Goal: Task Accomplishment & Management: Use online tool/utility

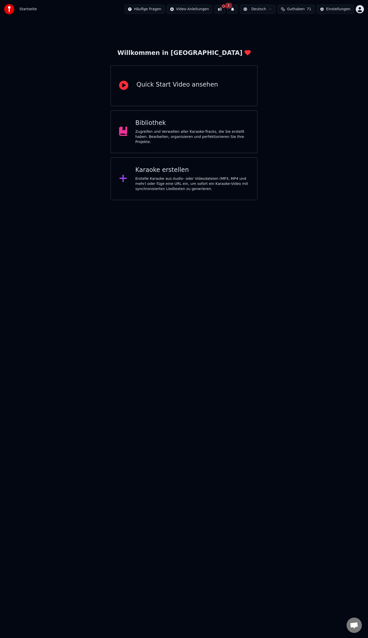
click at [151, 168] on div "Karaoke erstellen" at bounding box center [192, 170] width 114 height 8
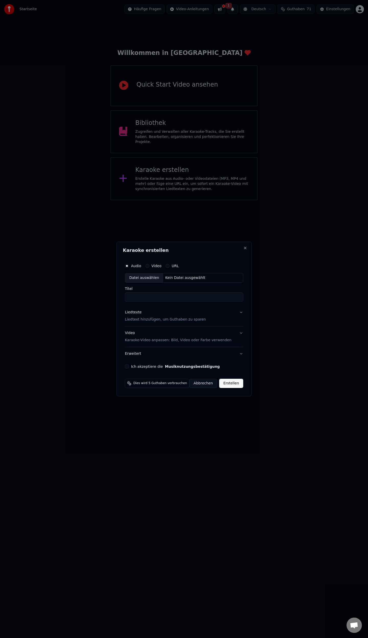
click at [146, 279] on div "Datei auswählen" at bounding box center [144, 277] width 38 height 9
type input "**********"
click at [164, 322] on p "Liedtext hinzufügen, um Guthaben zu sparen" at bounding box center [161, 319] width 81 height 5
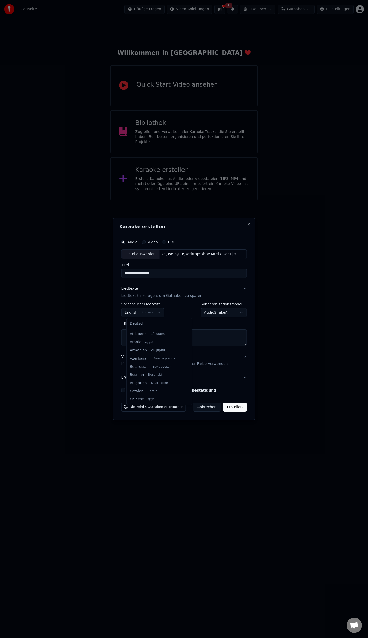
click at [159, 200] on body "**********" at bounding box center [184, 100] width 368 height 200
select select "**"
click at [142, 321] on button "Einfügen" at bounding box center [134, 323] width 27 height 8
drag, startPoint x: 130, startPoint y: 389, endPoint x: 221, endPoint y: 396, distance: 92.0
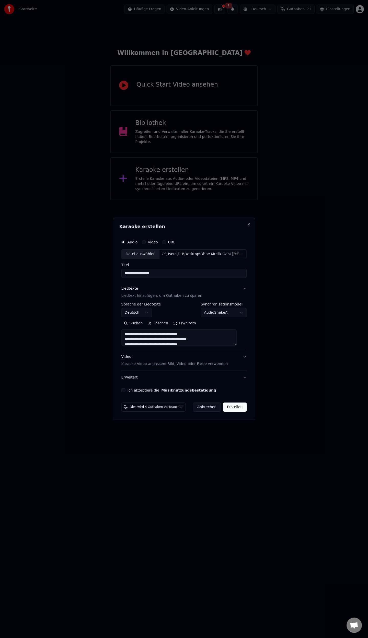
click at [125, 389] on button "Ich akzeptiere die Musiknutzungsbestätigung" at bounding box center [123, 390] width 4 height 4
click at [224, 407] on button "Erstellen" at bounding box center [235, 407] width 24 height 9
type textarea "**********"
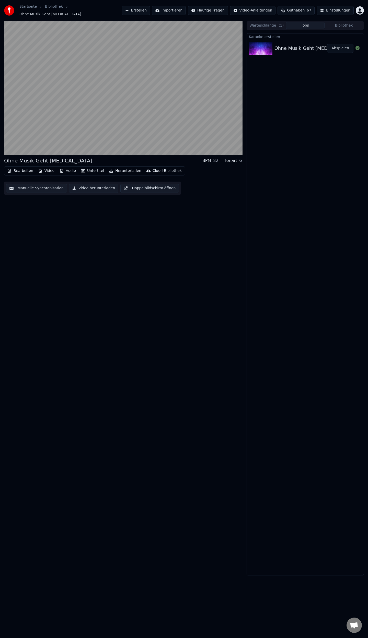
click at [32, 184] on button "Manuelle Synchronisation" at bounding box center [36, 188] width 61 height 9
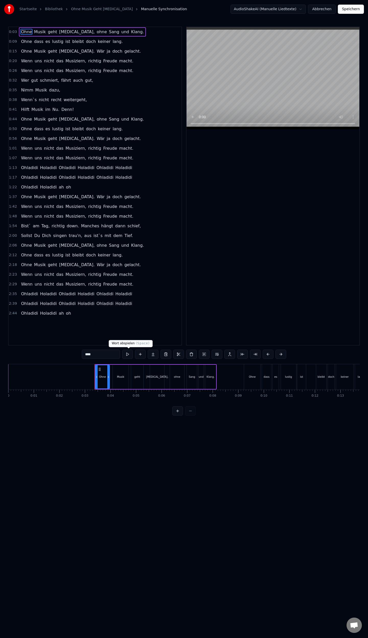
click at [127, 354] on button at bounding box center [127, 354] width 11 height 9
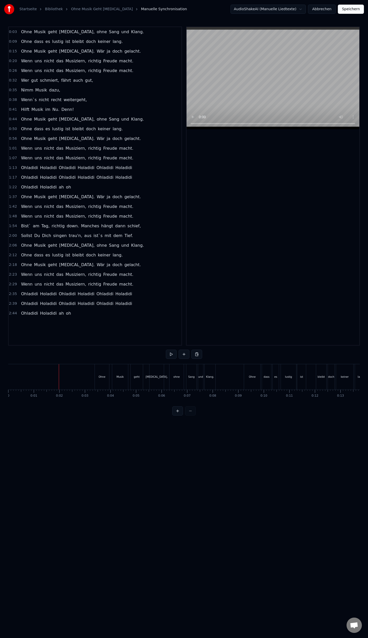
click at [75, 10] on link "Ohne Musik Geht [MEDICAL_DATA]" at bounding box center [102, 9] width 62 height 5
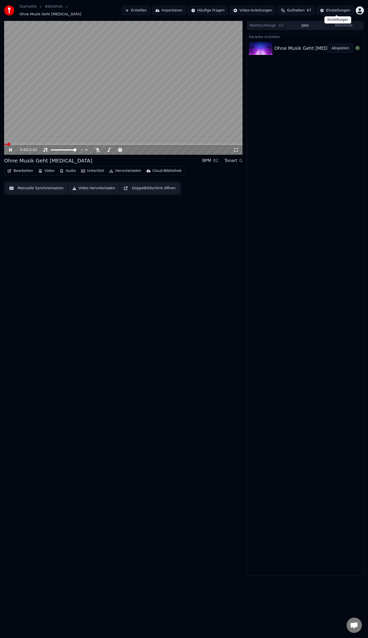
click at [327, 10] on button "Einstellungen" at bounding box center [335, 10] width 37 height 9
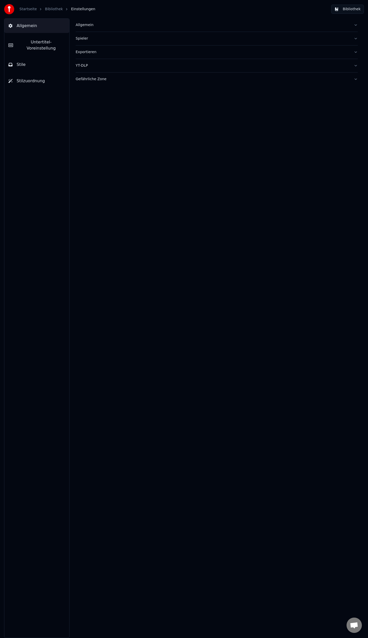
click at [29, 41] on span "Untertitel-Voreinstellung" at bounding box center [41, 45] width 48 height 12
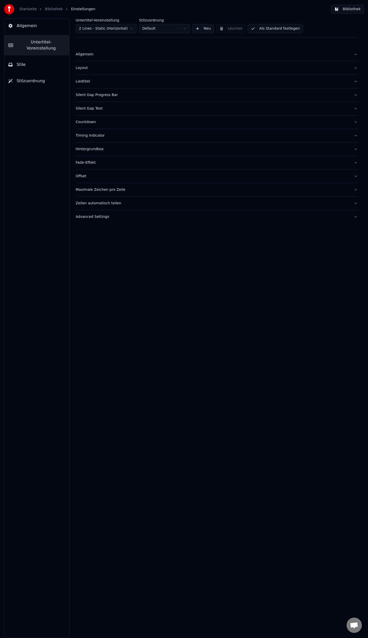
click at [86, 83] on div "Liedtitel" at bounding box center [213, 81] width 274 height 5
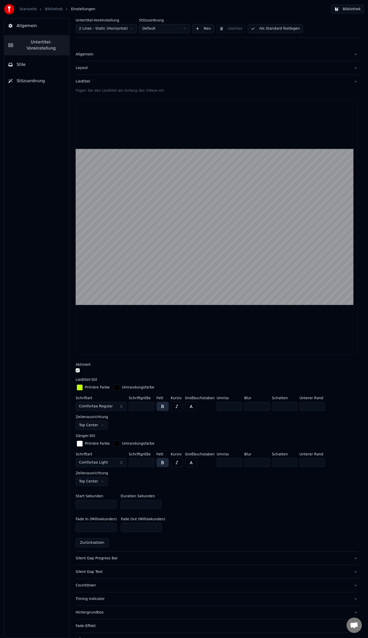
click at [83, 82] on div "Liedtitel" at bounding box center [213, 81] width 274 height 5
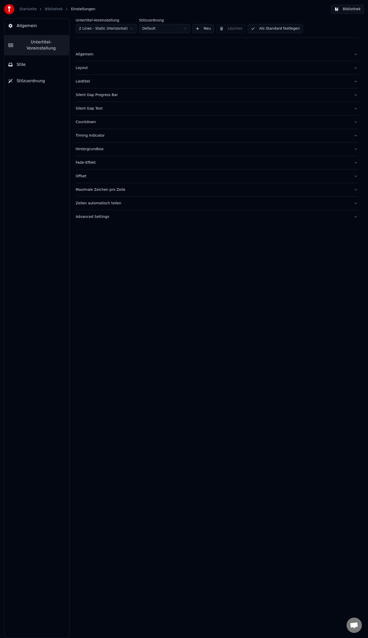
click at [85, 80] on div "Liedtitel" at bounding box center [213, 81] width 274 height 5
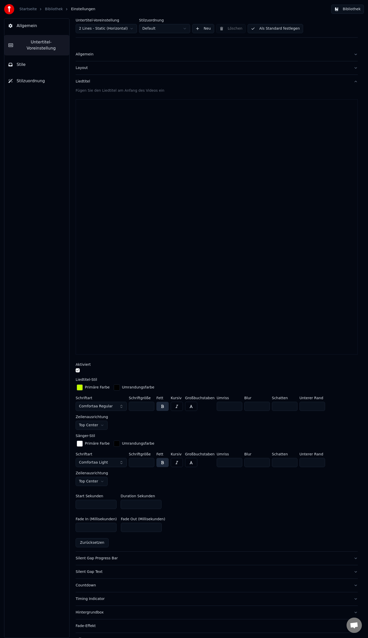
click at [156, 504] on input "*" at bounding box center [141, 504] width 41 height 9
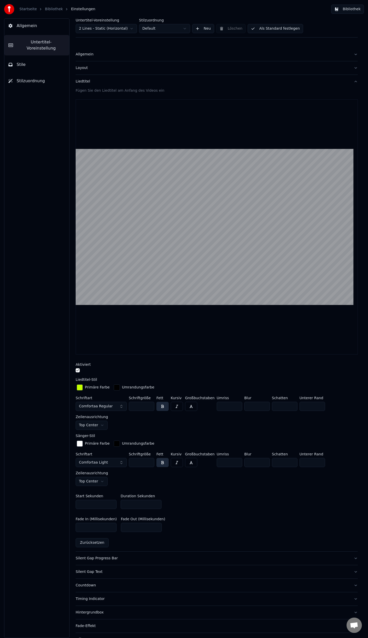
click at [156, 504] on input "*" at bounding box center [141, 504] width 41 height 9
click at [156, 501] on input "*" at bounding box center [141, 504] width 41 height 9
type input "***"
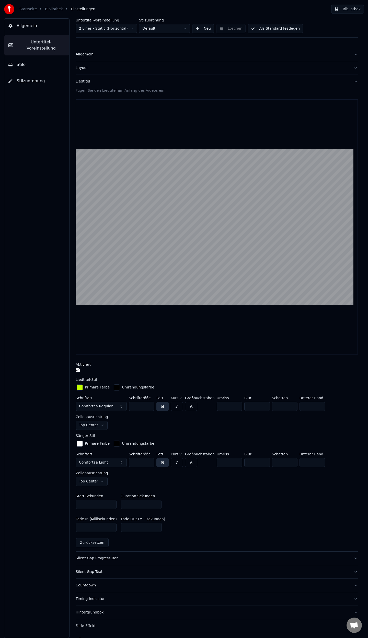
click at [190, 493] on div "Start Sekunden * Duration Sekunden ***" at bounding box center [217, 501] width 282 height 23
click at [27, 29] on button "Allgemein" at bounding box center [36, 26] width 65 height 14
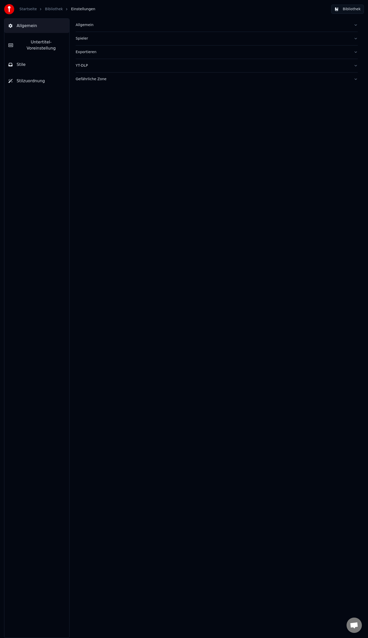
click at [45, 10] on link "Bibliothek" at bounding box center [54, 9] width 18 height 5
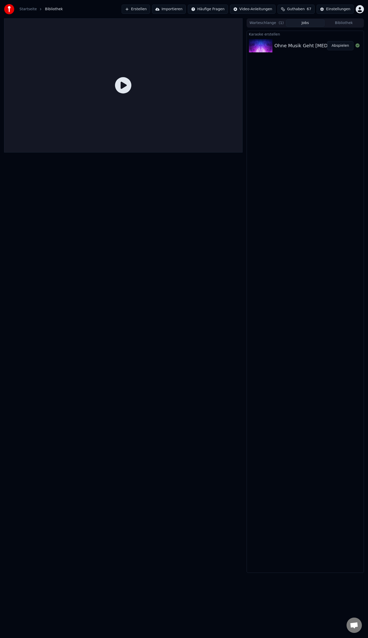
click at [340, 45] on button "Abspielen" at bounding box center [340, 45] width 26 height 9
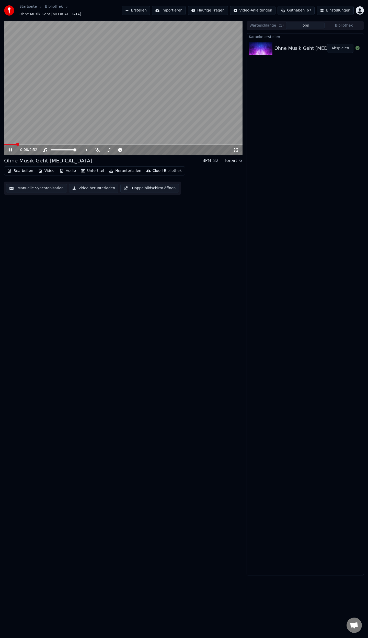
click at [9, 148] on icon at bounding box center [10, 149] width 3 height 3
click at [338, 8] on div "Einstellungen" at bounding box center [338, 10] width 24 height 5
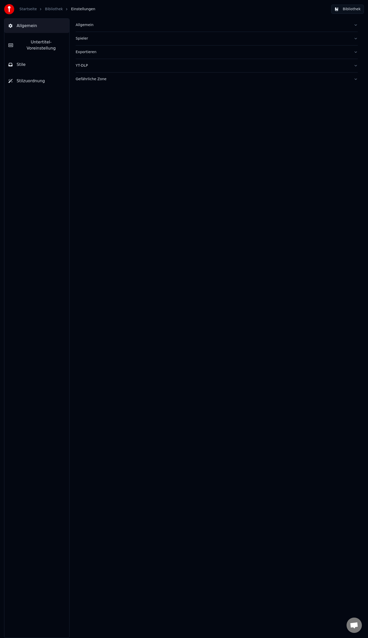
click at [35, 44] on span "Untertitel-Voreinstellung" at bounding box center [41, 45] width 48 height 12
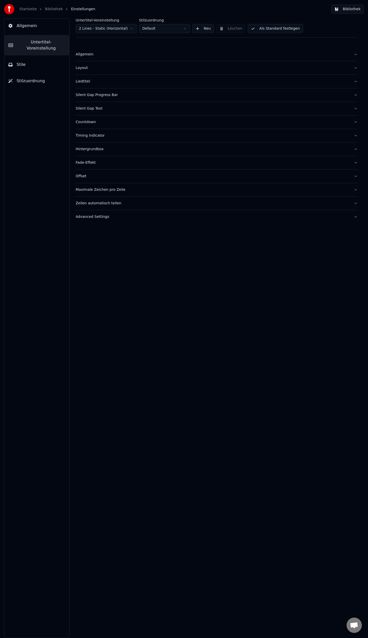
click at [82, 80] on div "Liedtitel" at bounding box center [213, 81] width 274 height 5
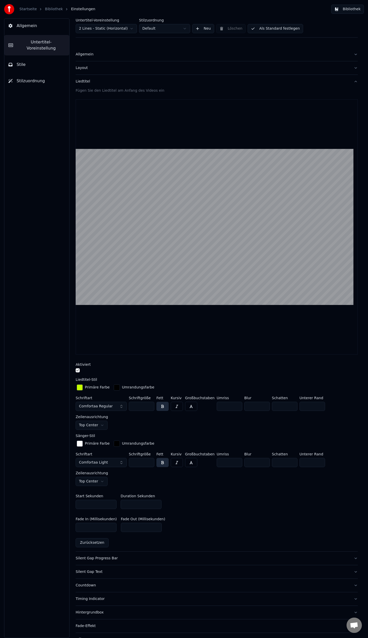
click at [134, 504] on input "***" at bounding box center [141, 504] width 41 height 9
type input "*"
drag, startPoint x: 86, startPoint y: 528, endPoint x: 65, endPoint y: 526, distance: 21.0
click at [66, 526] on div "Untertitel-Voreinstellung 2 Lines - Static (Horizontal) Stilzuordnung Default N…" at bounding box center [216, 328] width 302 height 620
type input "***"
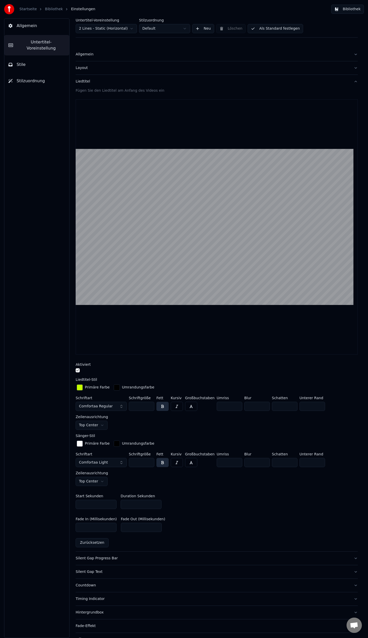
drag, startPoint x: 131, startPoint y: 525, endPoint x: 102, endPoint y: 530, distance: 29.5
click at [102, 530] on div "Fade In (Millisekunden) *** Fade Out (Millisekunden) ***" at bounding box center [217, 524] width 282 height 23
type input "***"
click at [264, 27] on button "Als Standard festlegen" at bounding box center [275, 28] width 55 height 9
click at [45, 9] on link "Bibliothek" at bounding box center [54, 9] width 18 height 5
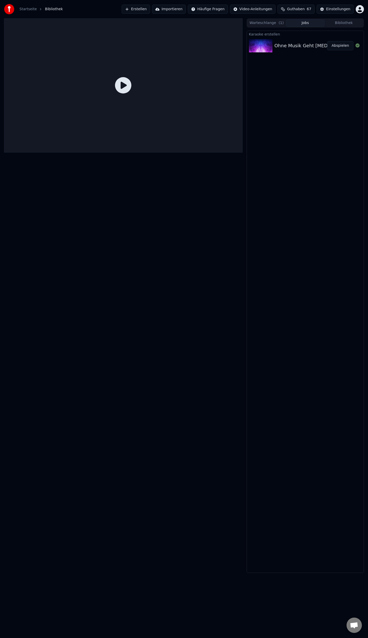
click at [338, 46] on button "Abspielen" at bounding box center [340, 45] width 26 height 9
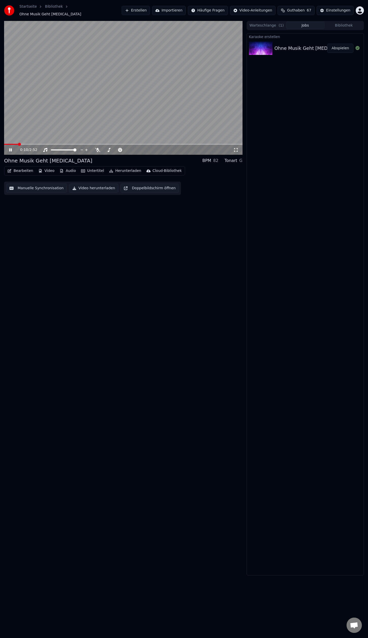
click at [31, 185] on button "Manuelle Synchronisation" at bounding box center [36, 188] width 61 height 9
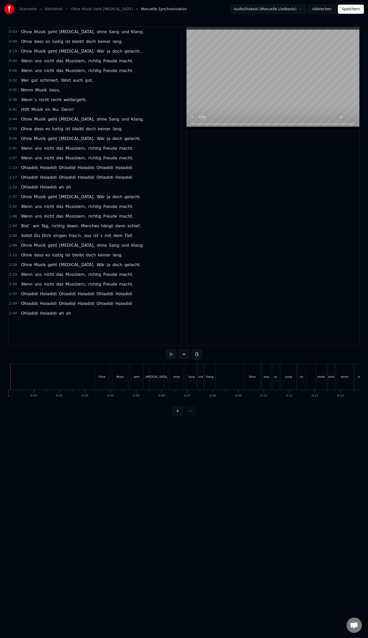
click at [328, 10] on button "Abbrechen" at bounding box center [322, 9] width 28 height 9
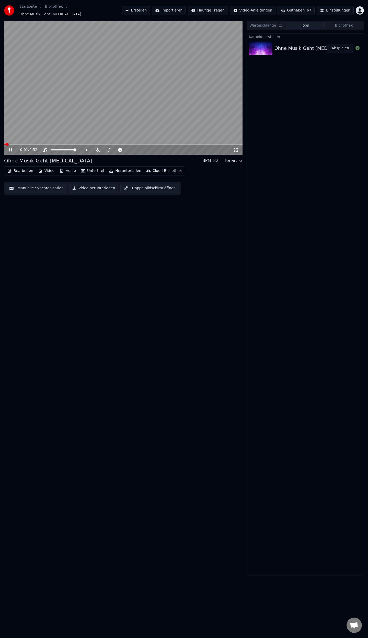
click at [324, 10] on button "Einstellungen" at bounding box center [335, 10] width 37 height 9
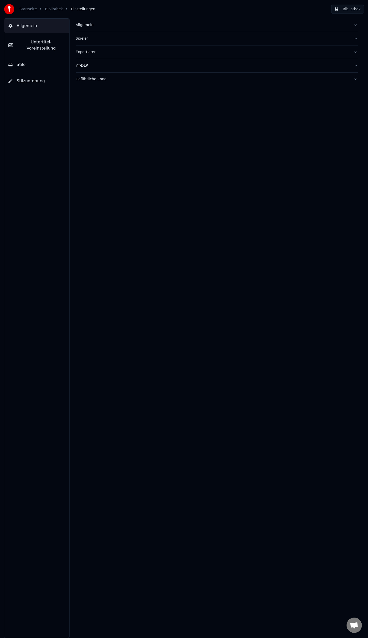
click at [39, 43] on span "Untertitel-Voreinstellung" at bounding box center [41, 45] width 48 height 12
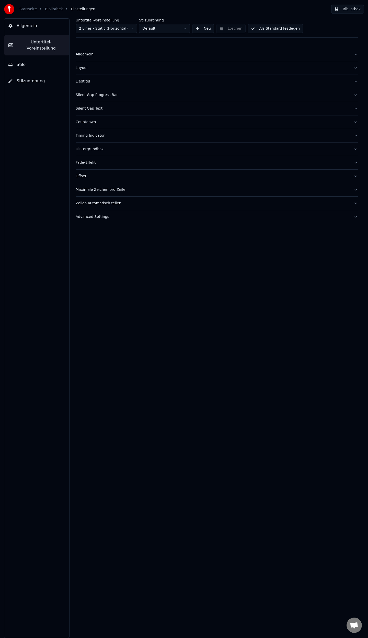
click at [88, 80] on div "Liedtitel" at bounding box center [213, 81] width 274 height 5
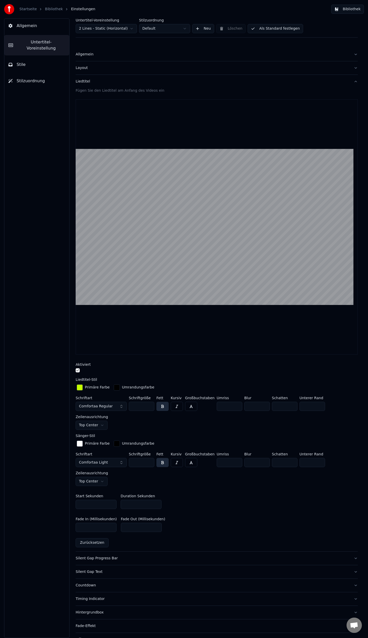
click at [132, 502] on input "*" at bounding box center [141, 504] width 41 height 9
click at [157, 502] on input "*" at bounding box center [141, 504] width 41 height 9
type input "***"
click at [276, 27] on button "Als Standard festlegen" at bounding box center [275, 28] width 55 height 9
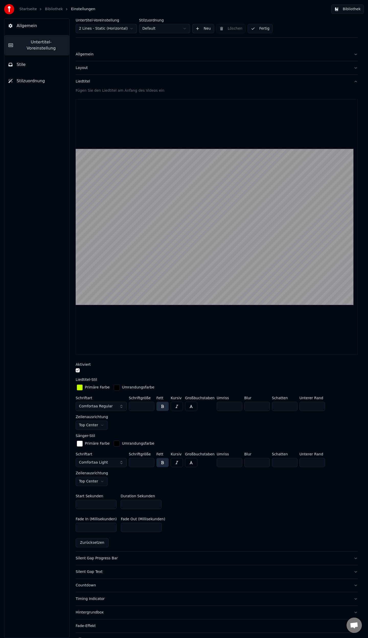
click at [46, 9] on link "Bibliothek" at bounding box center [54, 9] width 18 height 5
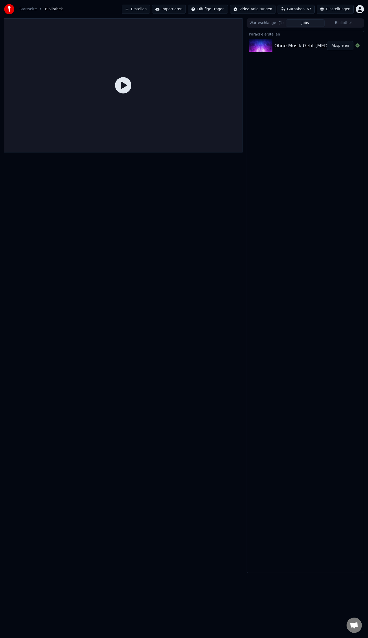
click at [338, 47] on button "Abspielen" at bounding box center [340, 45] width 26 height 9
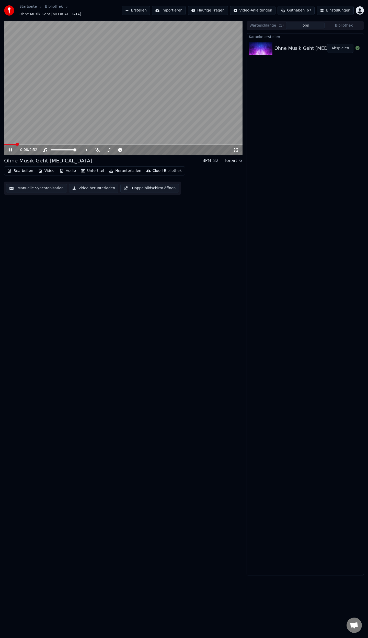
click at [25, 184] on button "Manuelle Synchronisation" at bounding box center [36, 188] width 61 height 9
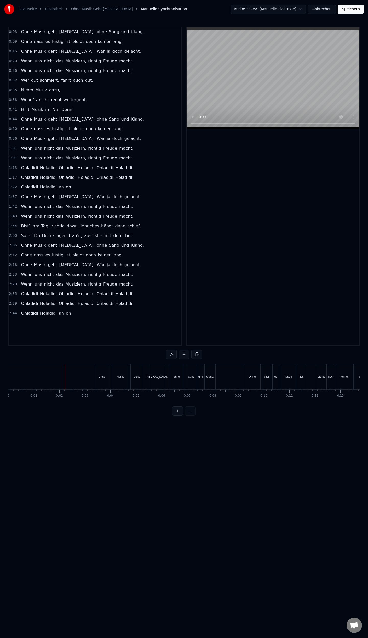
click at [101, 375] on div "Ohne" at bounding box center [102, 376] width 14 height 25
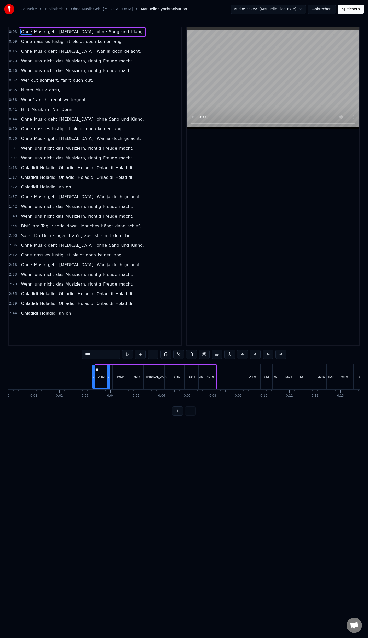
drag, startPoint x: 96, startPoint y: 377, endPoint x: 93, endPoint y: 386, distance: 9.4
click at [93, 386] on div at bounding box center [94, 376] width 2 height 23
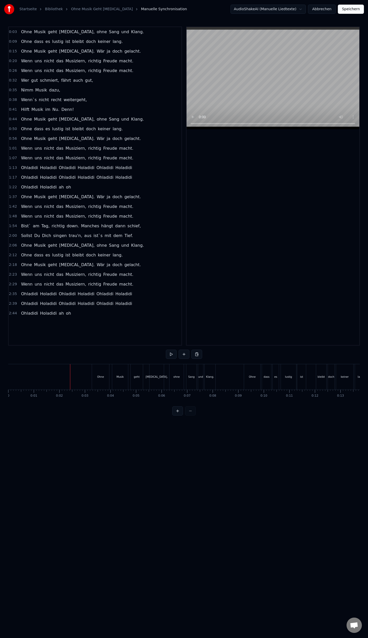
click at [96, 379] on div "Ohne" at bounding box center [100, 376] width 17 height 25
drag, startPoint x: 10, startPoint y: 375, endPoint x: 79, endPoint y: 373, distance: 69.5
click at [95, 378] on div "Ohne" at bounding box center [100, 376] width 17 height 25
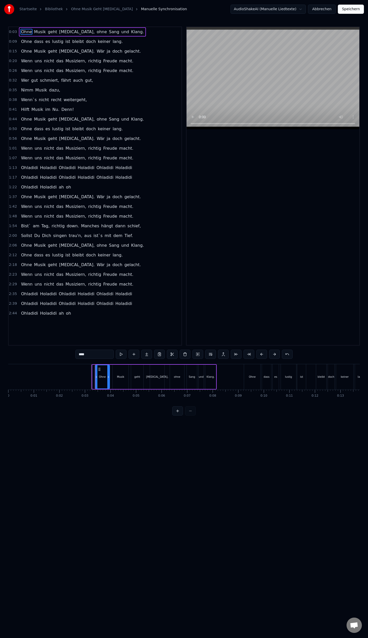
drag, startPoint x: 92, startPoint y: 377, endPoint x: 95, endPoint y: 379, distance: 3.1
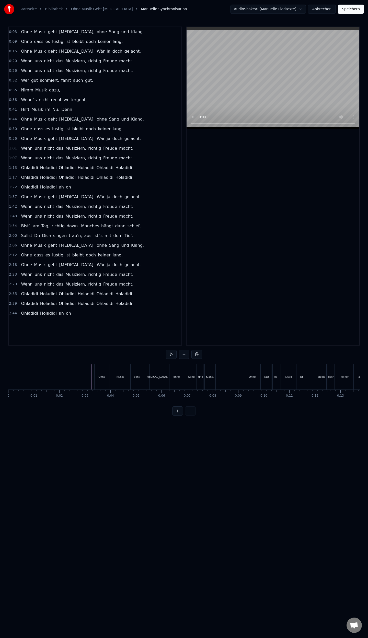
click at [81, 409] on div "0:03 Ohne Musik geht [PERSON_NAME], ohne Sang und Klang. 0:09 Ohne dass es lust…" at bounding box center [184, 221] width 352 height 389
drag, startPoint x: 86, startPoint y: 383, endPoint x: 63, endPoint y: 386, distance: 23.5
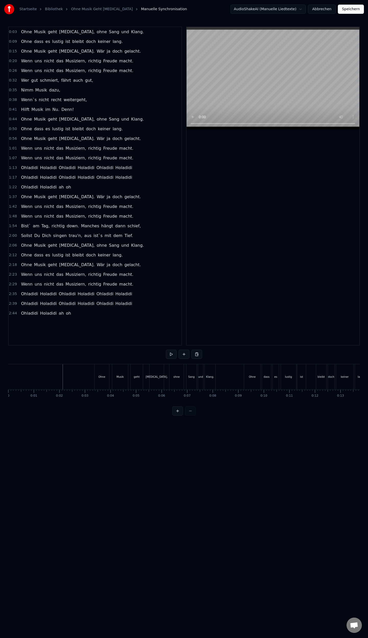
click at [170, 354] on button at bounding box center [171, 354] width 11 height 9
click at [171, 355] on button at bounding box center [171, 354] width 11 height 9
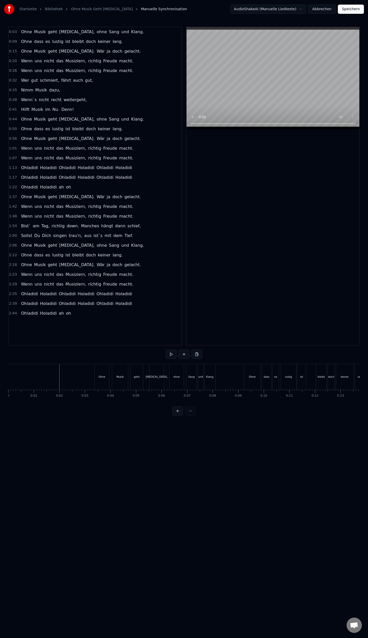
click at [177, 416] on button at bounding box center [177, 410] width 11 height 9
drag, startPoint x: 133, startPoint y: 380, endPoint x: 53, endPoint y: 390, distance: 80.3
click at [53, 390] on div "Ohne Musik geht [MEDICAL_DATA], ohne Sang und Klang. Ohne dass es lustig ist bl…" at bounding box center [184, 383] width 352 height 38
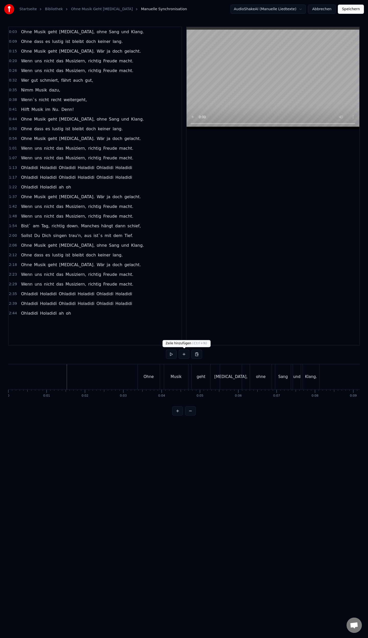
click at [185, 354] on button at bounding box center [184, 354] width 11 height 9
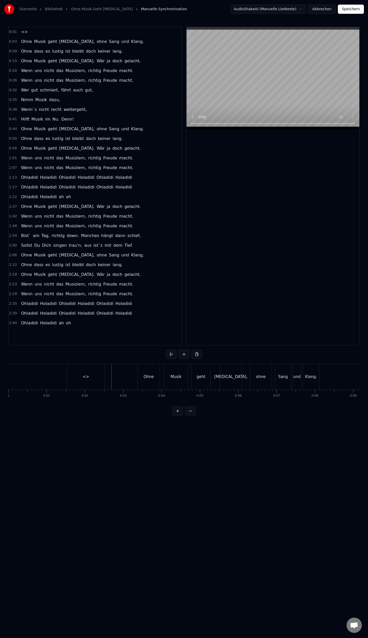
click at [104, 377] on div "<>" at bounding box center [86, 376] width 38 height 25
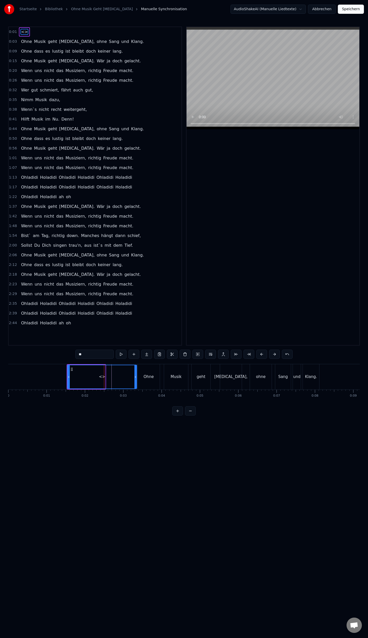
drag, startPoint x: 103, startPoint y: 377, endPoint x: 135, endPoint y: 379, distance: 31.5
click at [135, 379] on div at bounding box center [135, 376] width 2 height 23
drag, startPoint x: 68, startPoint y: 376, endPoint x: 10, endPoint y: 383, distance: 58.7
click at [10, 383] on div at bounding box center [10, 376] width 2 height 23
click at [18, 379] on div "<>" at bounding box center [72, 376] width 127 height 23
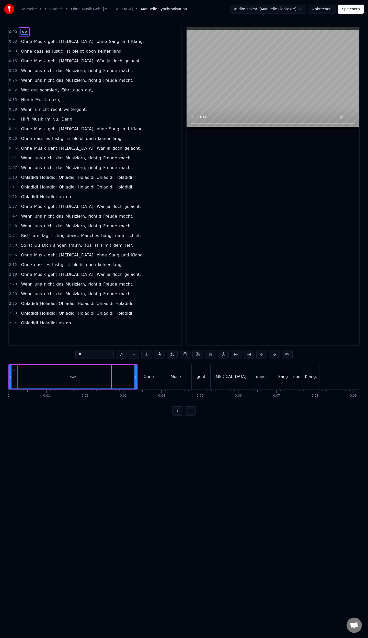
click at [75, 377] on div "<>" at bounding box center [73, 377] width 6 height 6
type input "****"
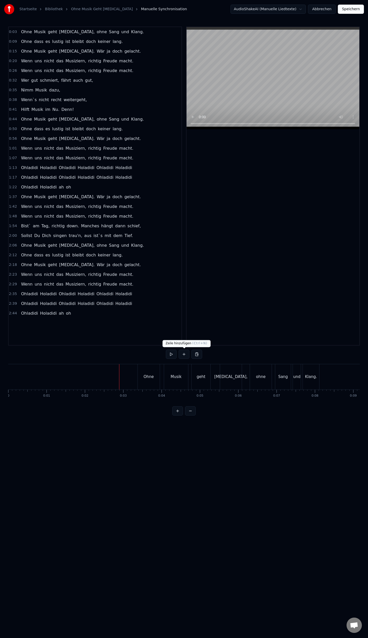
click at [184, 354] on button at bounding box center [184, 354] width 11 height 9
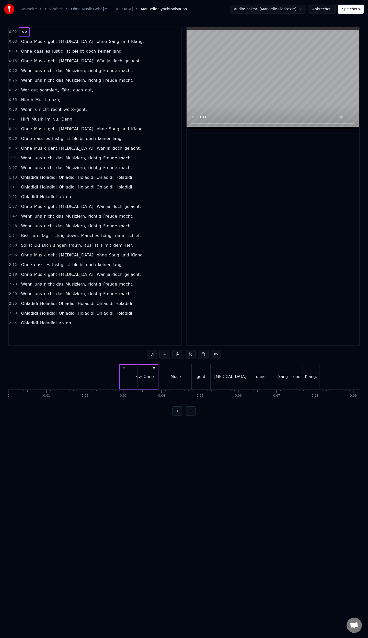
click at [130, 365] on div "<>" at bounding box center [139, 377] width 38 height 24
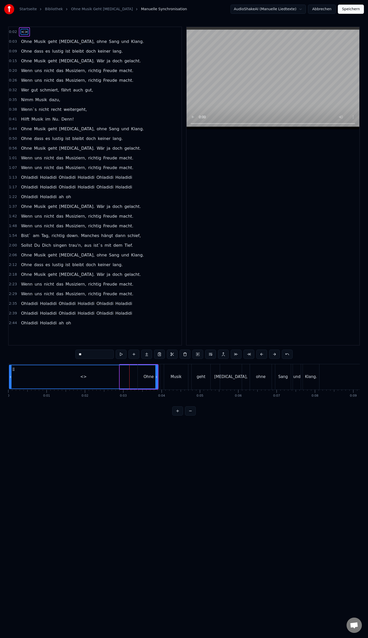
drag, startPoint x: 121, startPoint y: 378, endPoint x: 10, endPoint y: 378, distance: 110.6
click at [10, 378] on icon at bounding box center [10, 377] width 2 height 4
click at [156, 377] on div "Ohne" at bounding box center [149, 376] width 22 height 25
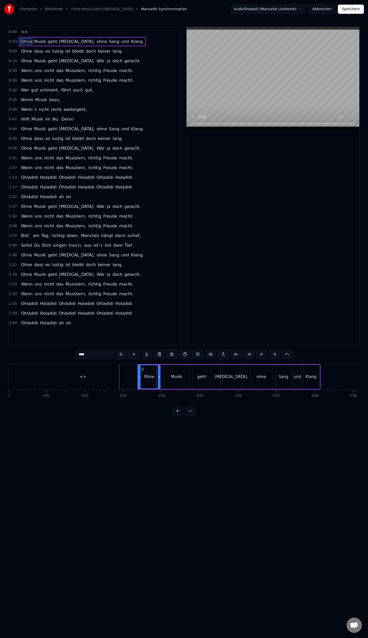
click at [118, 381] on div "<>" at bounding box center [83, 376] width 148 height 25
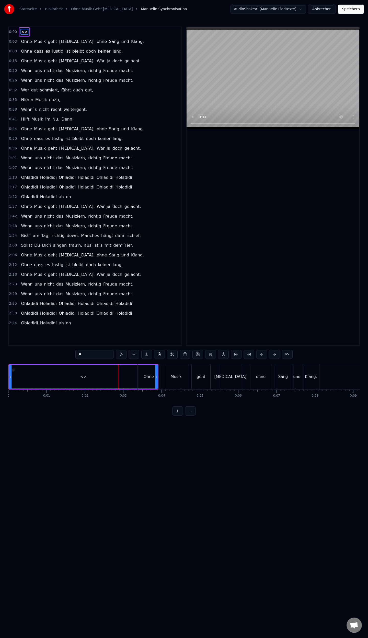
drag, startPoint x: 157, startPoint y: 375, endPoint x: 146, endPoint y: 378, distance: 11.0
click at [146, 378] on div "Ohne" at bounding box center [149, 376] width 22 height 25
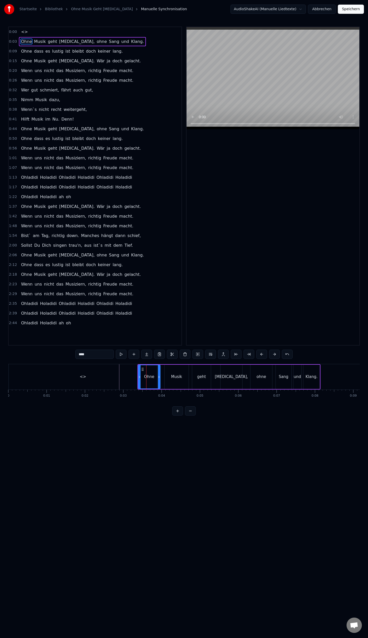
click at [99, 382] on div "<>" at bounding box center [83, 376] width 148 height 25
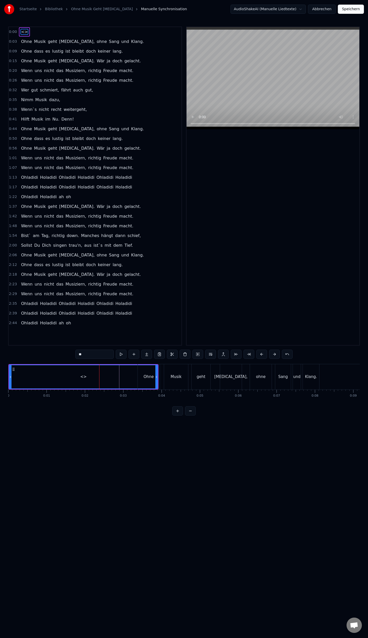
drag, startPoint x: 157, startPoint y: 377, endPoint x: 143, endPoint y: 381, distance: 14.7
click at [148, 380] on div "Ohne" at bounding box center [149, 376] width 22 height 25
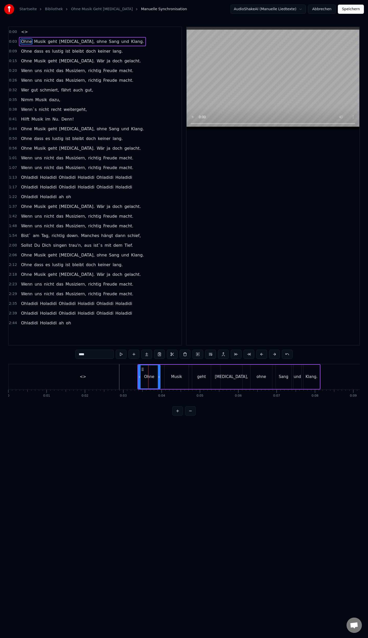
click at [35, 381] on div "<>" at bounding box center [83, 376] width 148 height 25
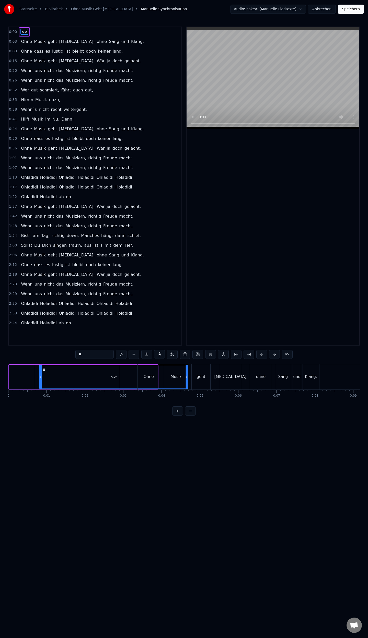
drag, startPoint x: 13, startPoint y: 369, endPoint x: 43, endPoint y: 372, distance: 30.3
click at [43, 372] on div "<>" at bounding box center [114, 376] width 148 height 23
drag, startPoint x: 41, startPoint y: 376, endPoint x: 119, endPoint y: 374, distance: 78.0
click at [117, 376] on icon at bounding box center [117, 377] width 2 height 4
drag, startPoint x: 120, startPoint y: 368, endPoint x: 13, endPoint y: 376, distance: 106.6
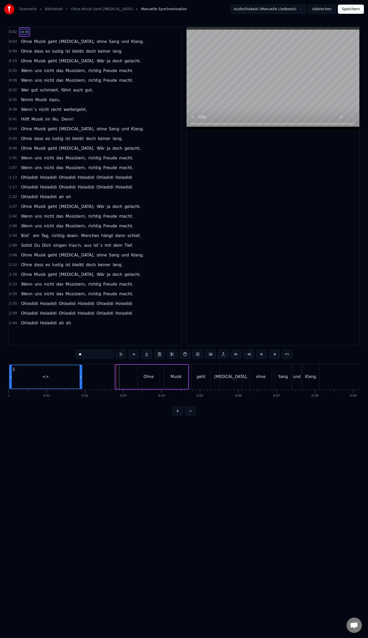
click at [13, 376] on div "<>" at bounding box center [45, 376] width 72 height 23
drag, startPoint x: 81, startPoint y: 377, endPoint x: 136, endPoint y: 379, distance: 55.2
click at [136, 379] on div at bounding box center [136, 376] width 2 height 23
click at [75, 378] on div "<>" at bounding box center [73, 377] width 6 height 6
click at [73, 378] on div "<>" at bounding box center [73, 377] width 6 height 6
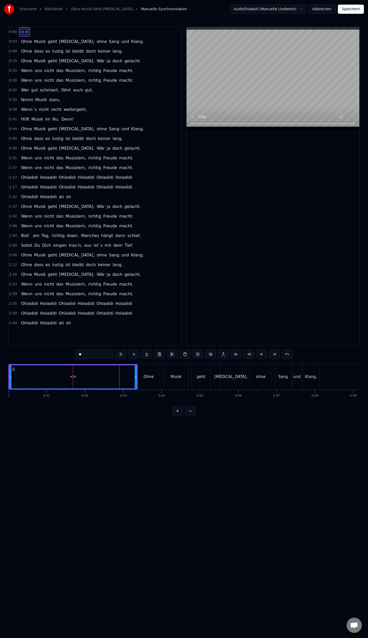
click at [75, 377] on div "<>" at bounding box center [73, 377] width 6 height 6
type input "****"
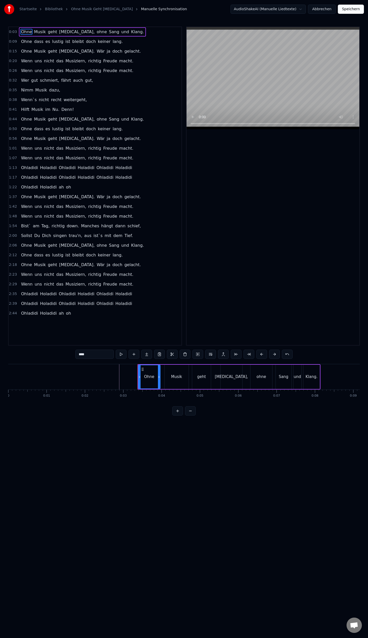
click at [130, 424] on html "Startseite Bibliothek Ohne Musik Geht [MEDICAL_DATA] Manuelle Synchronisation A…" at bounding box center [184, 212] width 368 height 424
click at [143, 368] on icon at bounding box center [143, 369] width 4 height 4
click at [324, 12] on button "Abbrechen" at bounding box center [322, 9] width 28 height 9
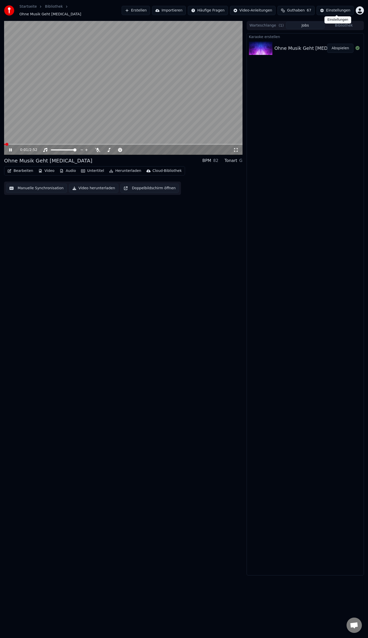
click at [328, 9] on button "Einstellungen" at bounding box center [335, 10] width 37 height 9
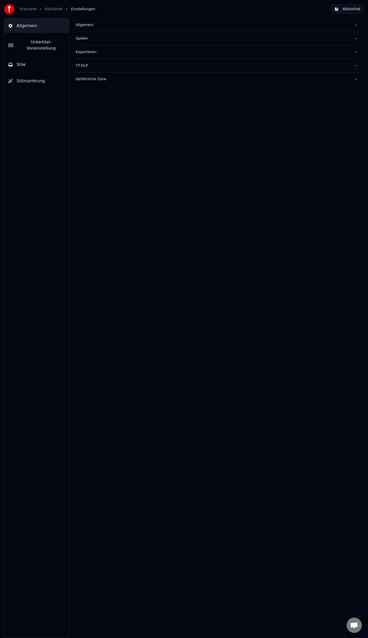
click at [31, 41] on span "Untertitel-Voreinstellung" at bounding box center [41, 45] width 48 height 12
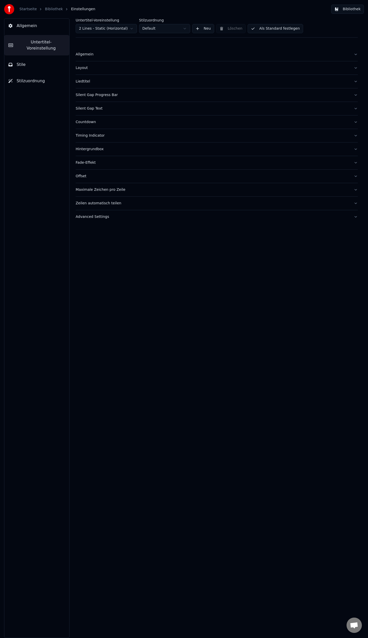
click at [88, 80] on div "Liedtitel" at bounding box center [213, 81] width 274 height 5
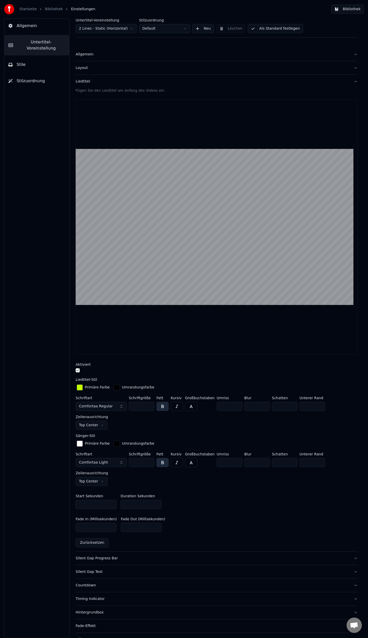
drag, startPoint x: 131, startPoint y: 503, endPoint x: 143, endPoint y: 500, distance: 12.3
click at [131, 503] on input "***" at bounding box center [141, 504] width 41 height 9
type input "*"
click at [271, 29] on button "Als Standard festlegen" at bounding box center [275, 28] width 55 height 9
click at [49, 9] on link "Bibliothek" at bounding box center [54, 9] width 18 height 5
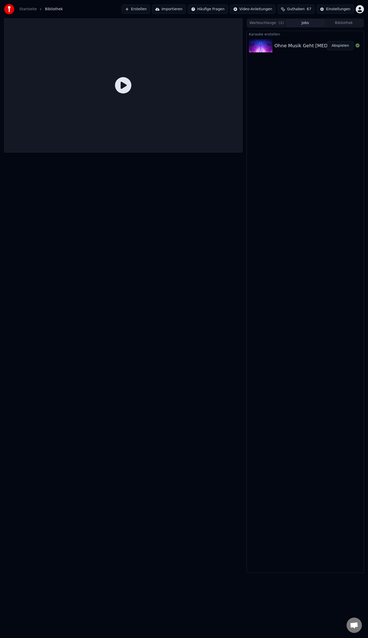
click at [334, 45] on button "Abspielen" at bounding box center [340, 45] width 26 height 9
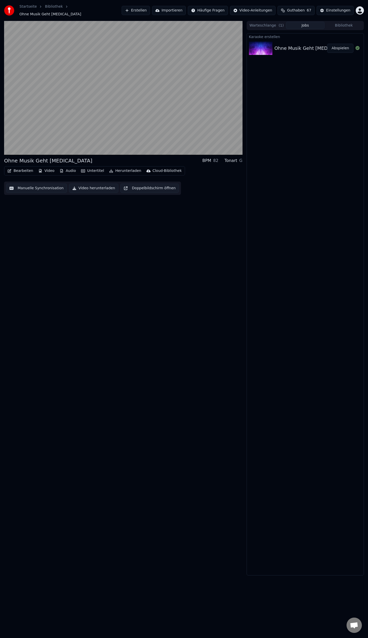
click at [22, 186] on button "Manuelle Synchronisation" at bounding box center [36, 188] width 61 height 9
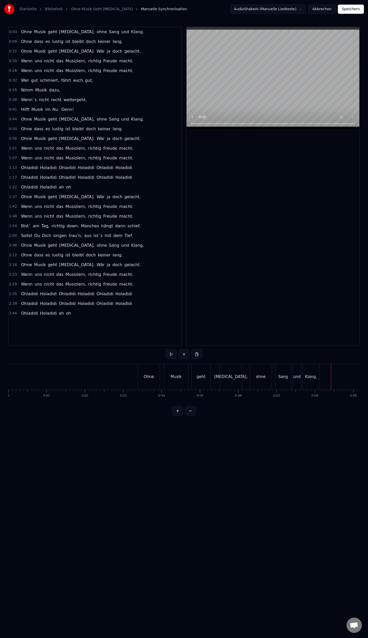
click at [171, 355] on button at bounding box center [171, 354] width 11 height 9
click at [232, 226] on div at bounding box center [272, 186] width 173 height 318
click at [173, 353] on button at bounding box center [171, 354] width 11 height 9
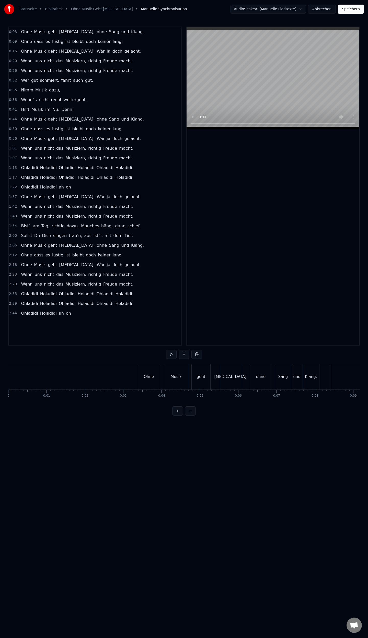
click at [186, 354] on button at bounding box center [184, 354] width 11 height 9
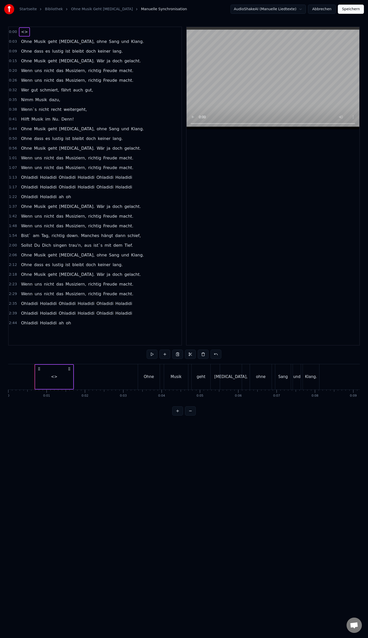
click at [169, 356] on button at bounding box center [171, 354] width 11 height 9
click at [68, 377] on div "<>" at bounding box center [54, 376] width 38 height 25
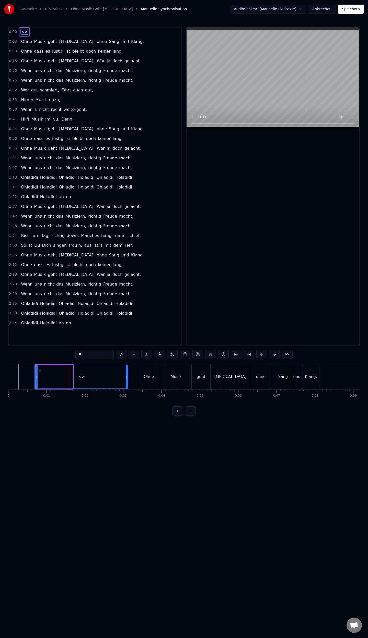
drag, startPoint x: 71, startPoint y: 376, endPoint x: 126, endPoint y: 381, distance: 55.1
click at [126, 381] on div at bounding box center [127, 376] width 2 height 23
click at [142, 377] on div "Ohne" at bounding box center [149, 376] width 22 height 25
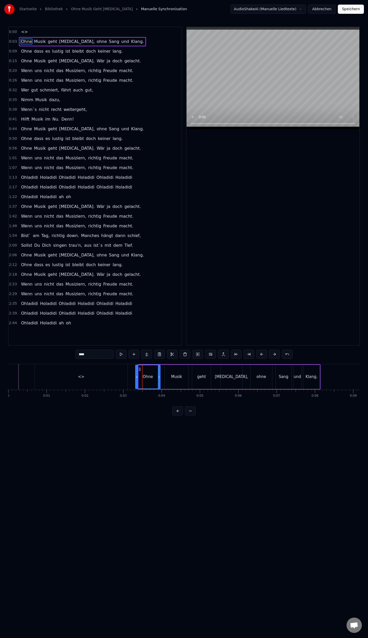
drag, startPoint x: 139, startPoint y: 376, endPoint x: 136, endPoint y: 376, distance: 3.1
click at [136, 376] on icon at bounding box center [137, 377] width 2 height 4
click at [45, 370] on div "<>" at bounding box center [81, 376] width 93 height 25
type input "**"
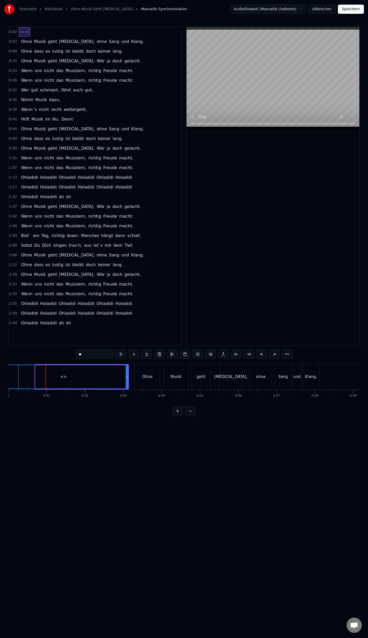
drag, startPoint x: 36, startPoint y: 375, endPoint x: 0, endPoint y: 379, distance: 36.6
click at [0, 379] on div "Startseite Bibliothek Ohne Musik Geht [MEDICAL_DATA] Manuelle Synchronisation A…" at bounding box center [184, 208] width 368 height 416
drag, startPoint x: 126, startPoint y: 376, endPoint x: 133, endPoint y: 378, distance: 6.7
click at [133, 378] on icon at bounding box center [133, 377] width 2 height 4
click at [124, 354] on button at bounding box center [121, 354] width 11 height 9
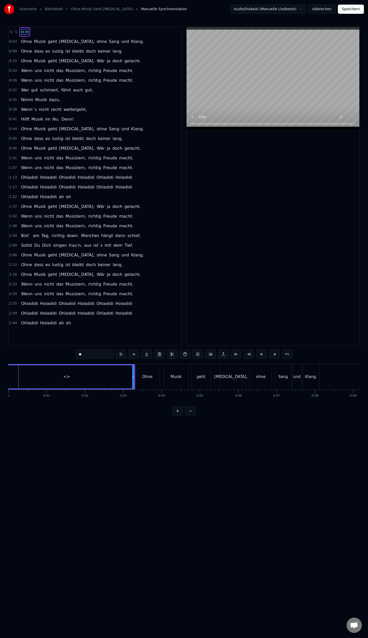
click at [133, 377] on circle at bounding box center [133, 377] width 0 height 0
drag, startPoint x: 133, startPoint y: 377, endPoint x: 107, endPoint y: 378, distance: 26.3
click at [107, 378] on icon at bounding box center [107, 377] width 2 height 4
click at [125, 354] on button at bounding box center [121, 354] width 11 height 9
click at [124, 354] on button at bounding box center [121, 354] width 11 height 9
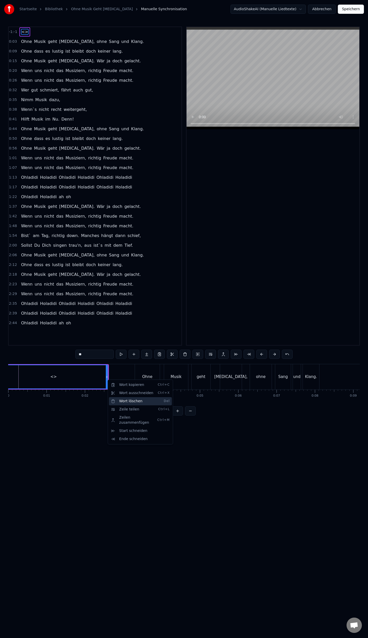
click at [128, 401] on div "Wort löschen Del" at bounding box center [140, 401] width 63 height 8
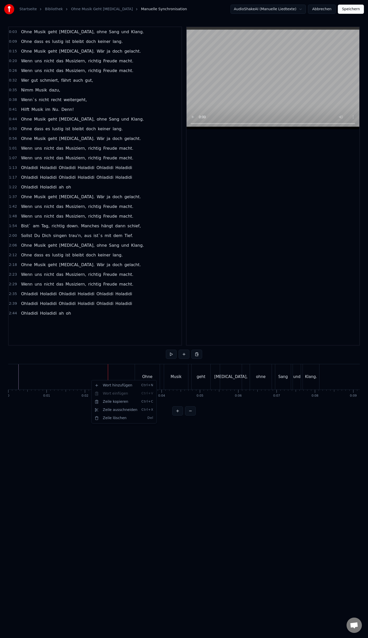
click at [102, 424] on html "Startseite Bibliothek Ohne Musik Geht [MEDICAL_DATA] Manuelle Synchronisation A…" at bounding box center [184, 212] width 368 height 424
click at [138, 375] on div "Ohne" at bounding box center [147, 376] width 25 height 25
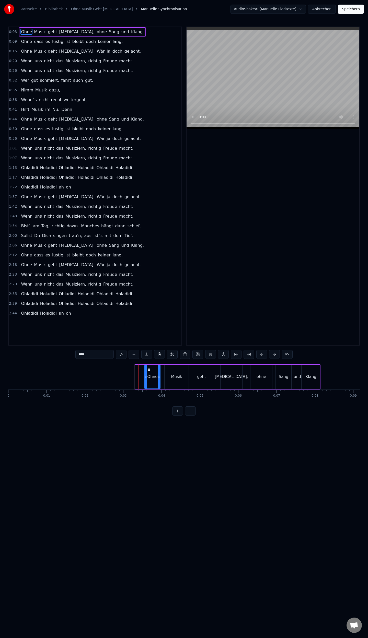
drag, startPoint x: 136, startPoint y: 377, endPoint x: 146, endPoint y: 378, distance: 9.3
click at [146, 378] on icon at bounding box center [146, 377] width 2 height 4
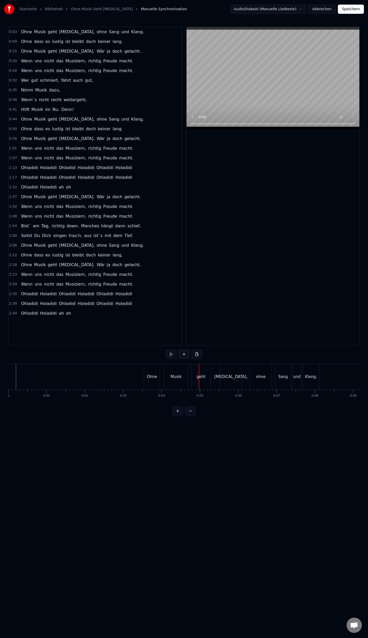
click at [155, 377] on div "Ohne" at bounding box center [152, 377] width 10 height 6
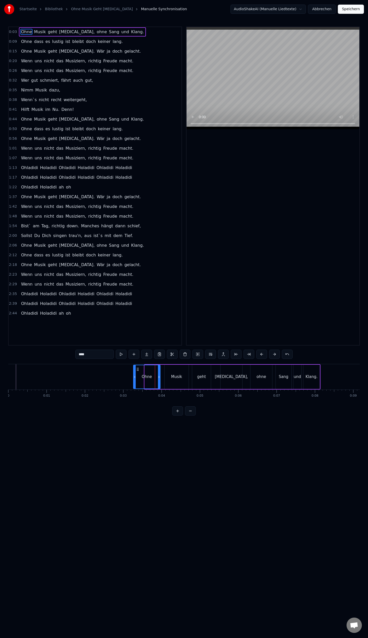
drag, startPoint x: 145, startPoint y: 378, endPoint x: 134, endPoint y: 379, distance: 11.3
click at [134, 379] on div at bounding box center [135, 376] width 2 height 23
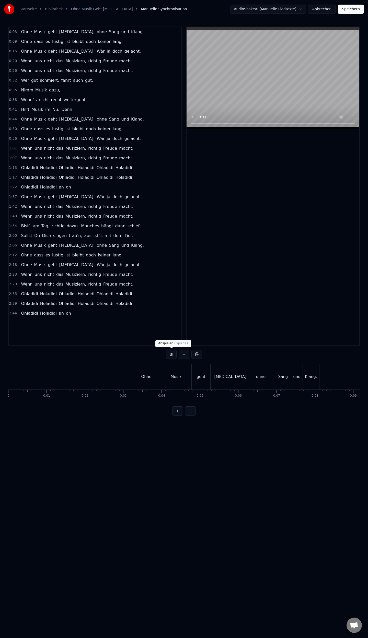
click at [171, 354] on button at bounding box center [171, 354] width 11 height 9
click at [352, 7] on button "Speichern" at bounding box center [351, 9] width 26 height 9
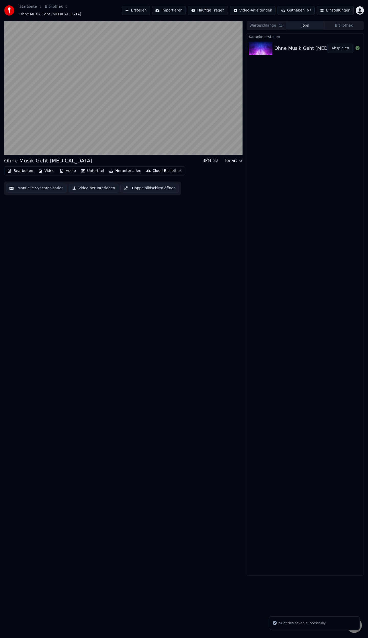
click at [47, 170] on button "Video" at bounding box center [46, 170] width 20 height 7
click at [52, 208] on div "Logo hinzufügen" at bounding box center [59, 206] width 30 height 5
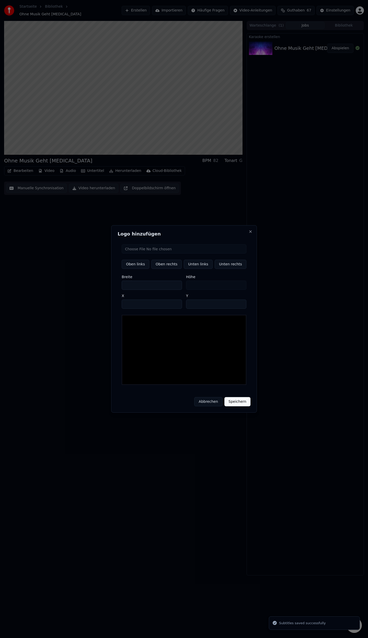
click at [154, 254] on input "file" at bounding box center [184, 248] width 125 height 9
type input "**********"
type input "**"
click at [226, 265] on button "Unten rechts" at bounding box center [231, 264] width 32 height 9
type input "****"
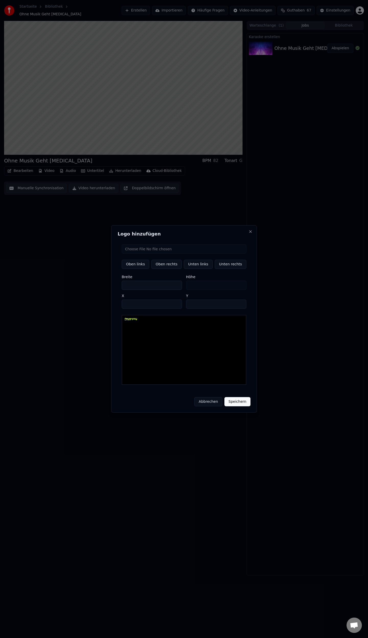
type input "****"
click at [236, 400] on button "Speichern" at bounding box center [237, 401] width 26 height 9
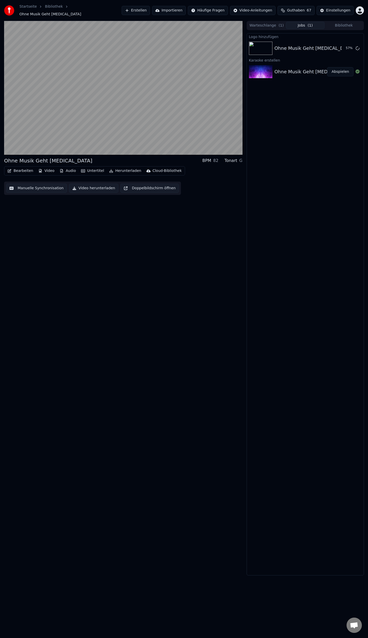
click at [22, 169] on button "Bearbeiten" at bounding box center [20, 170] width 30 height 7
click at [35, 186] on div "Metadaten bearbeiten" at bounding box center [36, 187] width 40 height 5
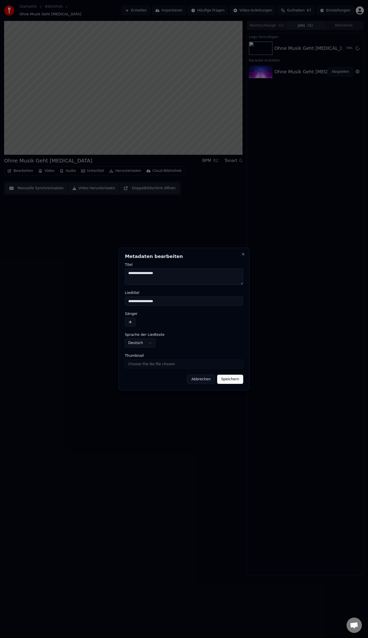
click at [154, 363] on input "Thumbnail" at bounding box center [184, 363] width 118 height 9
type input "**********"
click at [231, 382] on button "Speichern" at bounding box center [230, 379] width 26 height 9
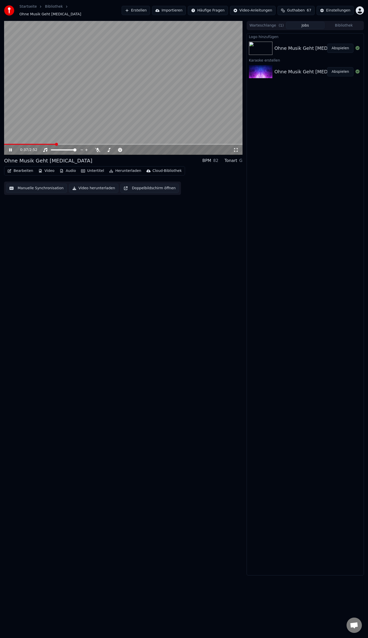
click at [121, 168] on button "Herunterladen" at bounding box center [125, 170] width 36 height 7
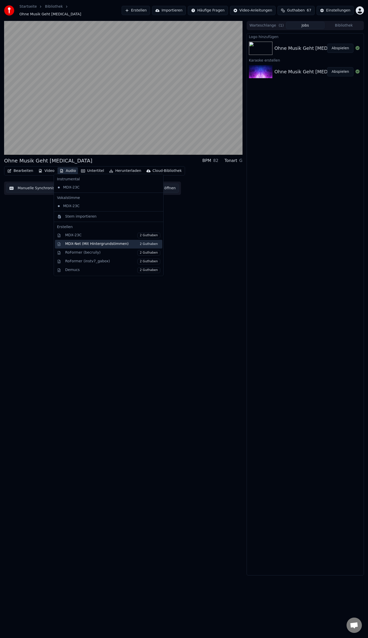
click at [90, 244] on div "MDX-Net (Mit Hintergrundstimmen) 2 Guthaben" at bounding box center [112, 244] width 95 height 6
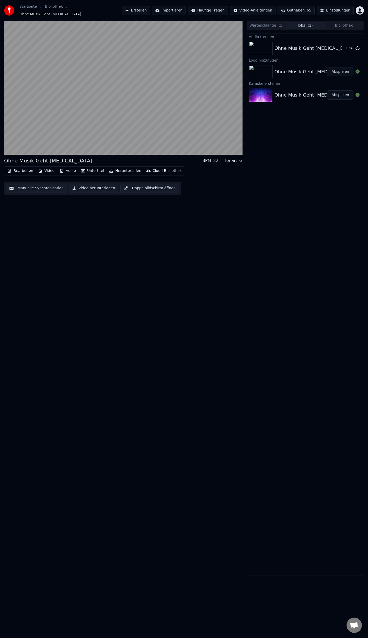
click at [24, 167] on button "Bearbeiten" at bounding box center [20, 170] width 30 height 7
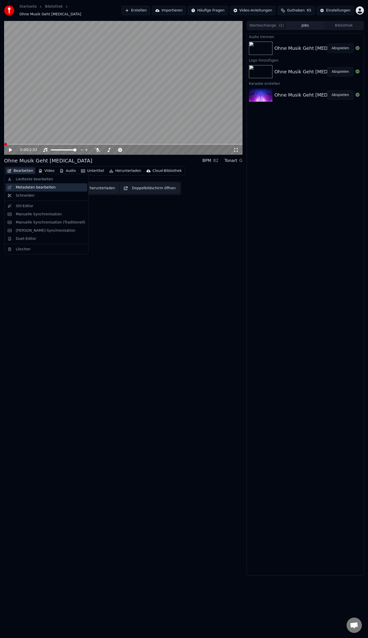
click at [24, 186] on div "Metadaten bearbeiten" at bounding box center [36, 187] width 40 height 5
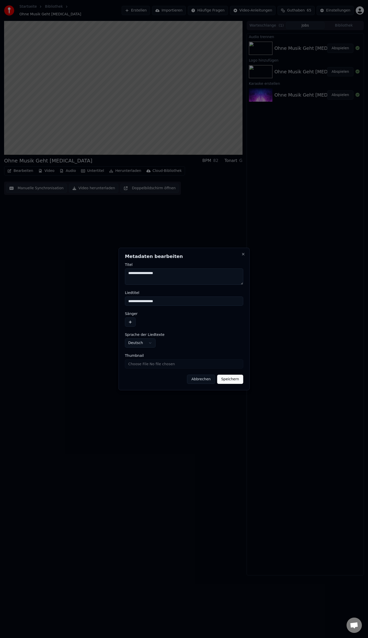
click at [131, 320] on button "button" at bounding box center [130, 322] width 11 height 9
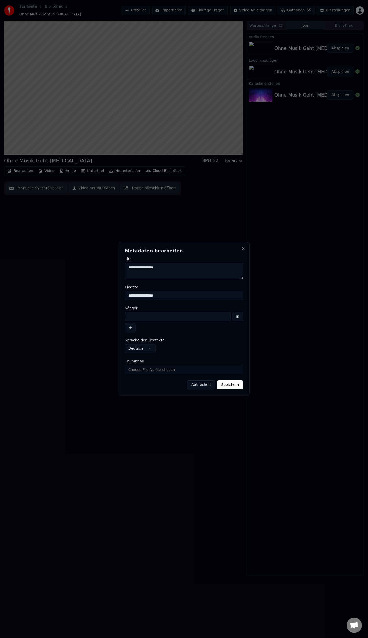
click at [146, 316] on input at bounding box center [178, 316] width 106 height 9
type input "**********"
click at [229, 384] on button "Speichern" at bounding box center [230, 384] width 26 height 9
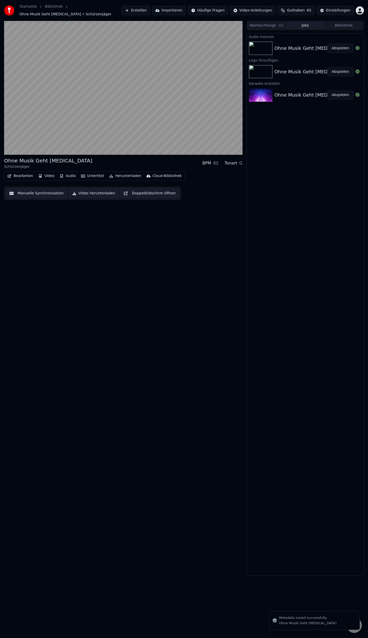
click at [339, 47] on button "Abspielen" at bounding box center [340, 48] width 26 height 9
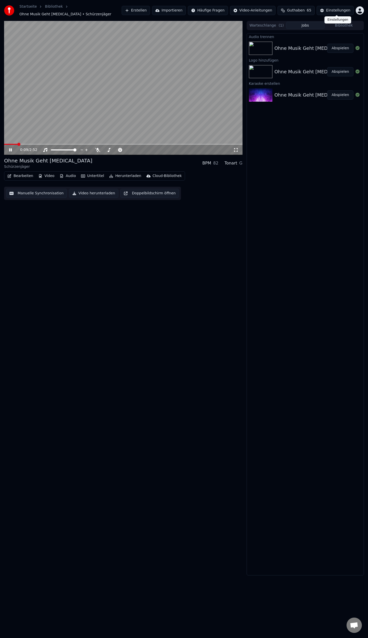
click at [342, 8] on div "Einstellungen" at bounding box center [338, 10] width 24 height 5
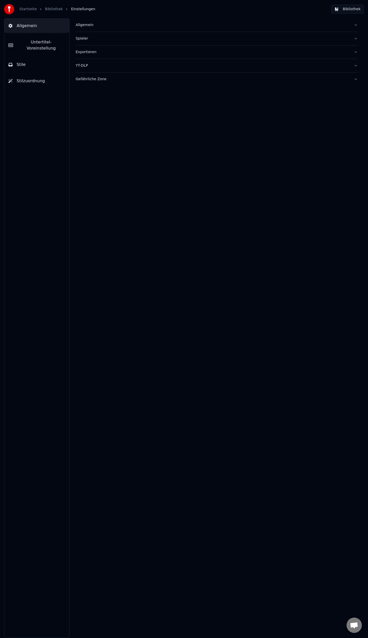
click at [27, 40] on span "Untertitel-Voreinstellung" at bounding box center [41, 45] width 48 height 12
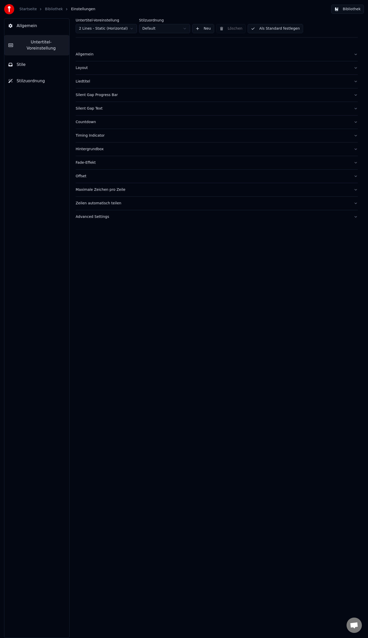
click at [80, 83] on div "Liedtitel" at bounding box center [213, 81] width 274 height 5
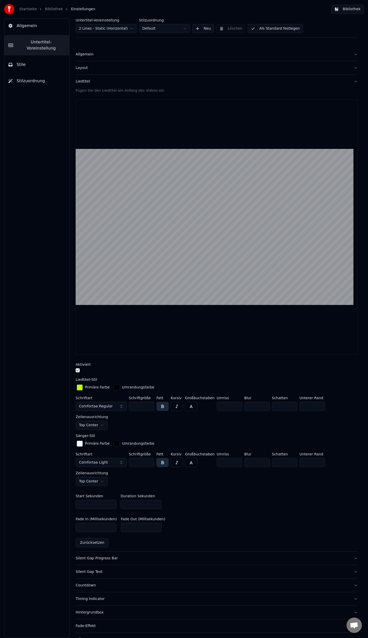
drag, startPoint x: 64, startPoint y: 525, endPoint x: 45, endPoint y: 525, distance: 19.2
click at [45, 525] on div "Allgemein Untertitel-Voreinstellung Stile Stilzuordnung Untertitel-Voreinstellu…" at bounding box center [184, 328] width 368 height 620
type input "**"
drag, startPoint x: 134, startPoint y: 528, endPoint x: 95, endPoint y: 532, distance: 39.5
click at [95, 532] on div "Fade In (Millisekunden) ** Fade Out (Millisekunden) ***" at bounding box center [217, 524] width 282 height 23
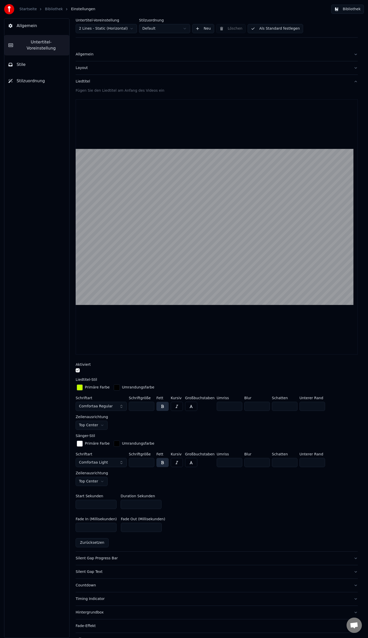
type input "**"
drag, startPoint x: 83, startPoint y: 526, endPoint x: 59, endPoint y: 521, distance: 24.5
click at [62, 524] on div "Allgemein Untertitel-Voreinstellung Stile Stilzuordnung Untertitel-Voreinstellu…" at bounding box center [184, 328] width 368 height 620
type input "**"
drag, startPoint x: 132, startPoint y: 525, endPoint x: 82, endPoint y: 526, distance: 50.1
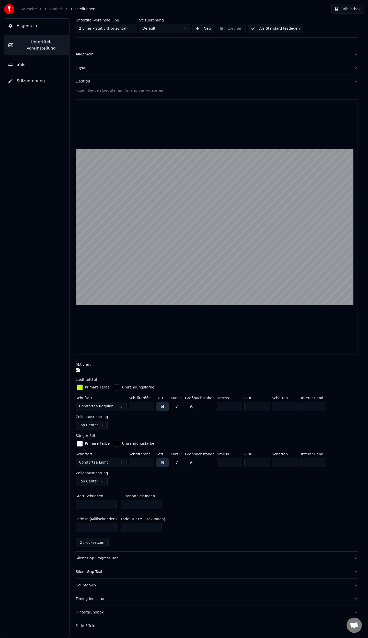
click at [83, 527] on div "Fade In (Millisekunden) ** Fade Out (Millisekunden) **" at bounding box center [217, 524] width 282 height 23
type input "**"
click at [205, 514] on div "Fade In (Millisekunden) ** Fade Out (Millisekunden) **" at bounding box center [217, 524] width 282 height 23
click at [274, 25] on button "Als Standard festlegen" at bounding box center [275, 28] width 55 height 9
click at [133, 27] on html "Startseite Bibliothek Einstellungen Bibliothek Allgemein Untertitel-Voreinstell…" at bounding box center [184, 319] width 368 height 638
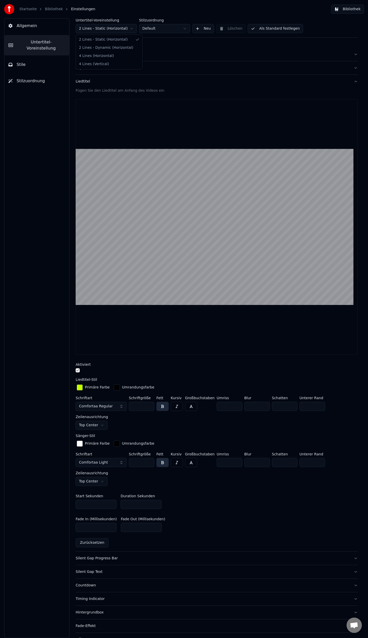
click at [133, 27] on html "Startseite Bibliothek Einstellungen Bibliothek Allgemein Untertitel-Voreinstell…" at bounding box center [184, 319] width 368 height 638
click at [48, 10] on link "Bibliothek" at bounding box center [54, 9] width 18 height 5
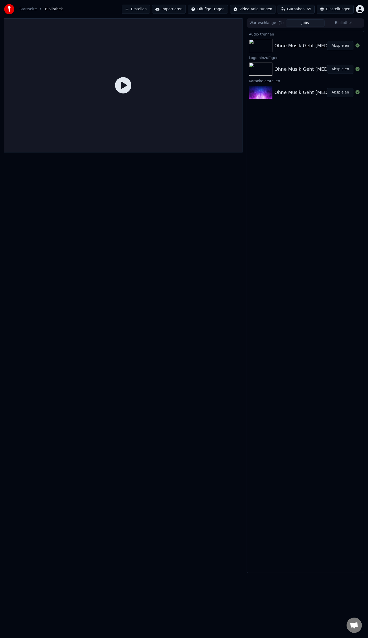
click at [333, 45] on button "Abspielen" at bounding box center [340, 45] width 26 height 9
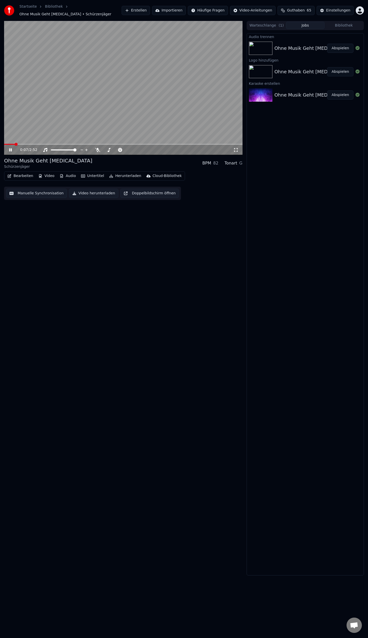
click at [114, 174] on button "Herunterladen" at bounding box center [125, 175] width 36 height 7
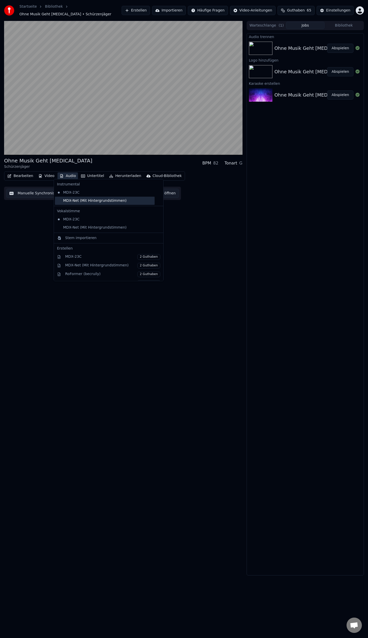
click at [77, 203] on div "MDX-Net (Mit Hintergrundstimmen)" at bounding box center [105, 201] width 100 height 8
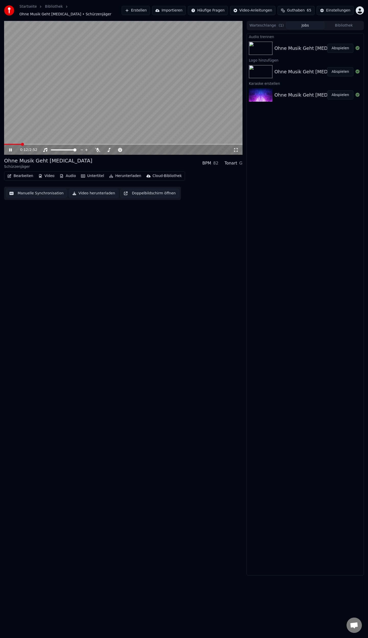
click at [72, 174] on button "Audio" at bounding box center [67, 175] width 20 height 7
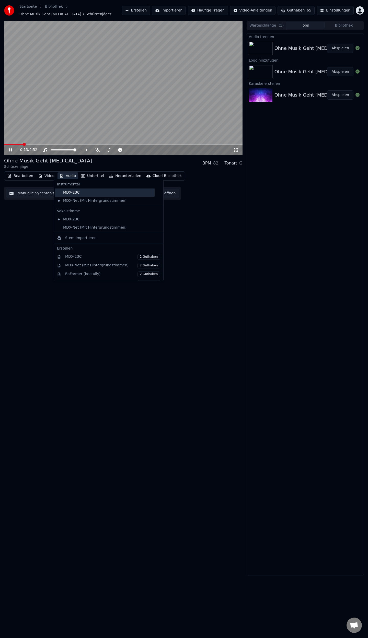
click at [74, 192] on div "MDX-23C" at bounding box center [105, 193] width 100 height 8
click at [67, 172] on button "Audio" at bounding box center [67, 175] width 20 height 7
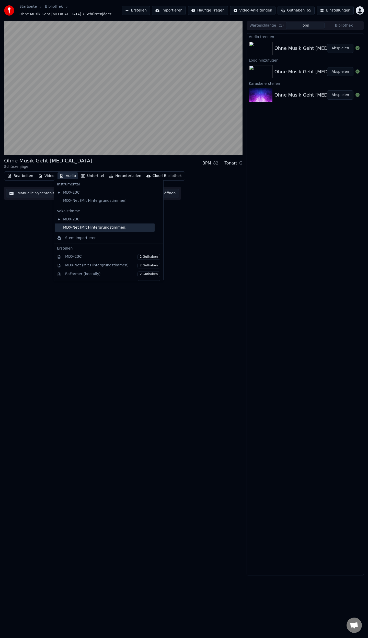
click at [67, 226] on div "MDX-Net (Mit Hintergrundstimmen)" at bounding box center [105, 228] width 100 height 8
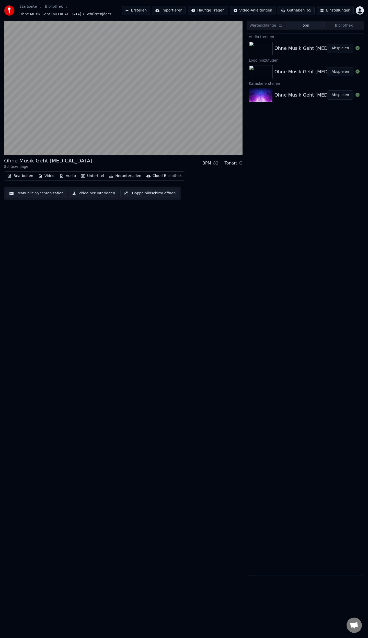
click at [66, 173] on button "Audio" at bounding box center [67, 175] width 20 height 7
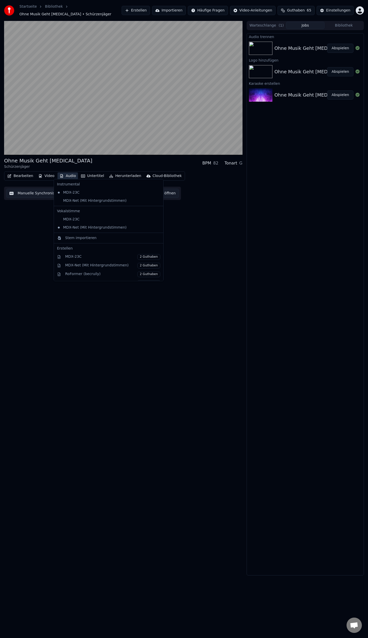
click at [157, 229] on icon at bounding box center [160, 228] width 6 height 4
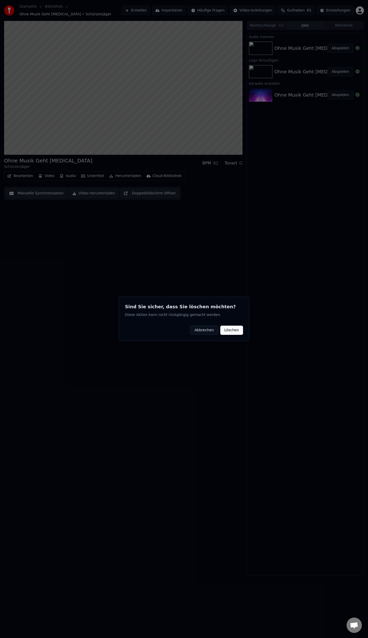
drag, startPoint x: 178, startPoint y: 258, endPoint x: 238, endPoint y: 316, distance: 83.1
click at [238, 333] on button "Löschen" at bounding box center [231, 330] width 23 height 9
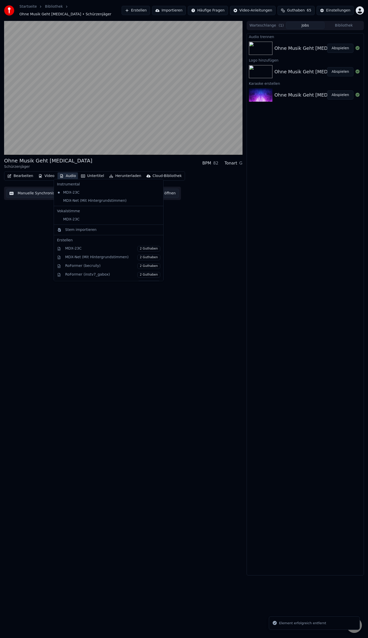
click at [64, 172] on button "Audio" at bounding box center [67, 175] width 20 height 7
click at [157, 201] on icon at bounding box center [159, 201] width 4 height 4
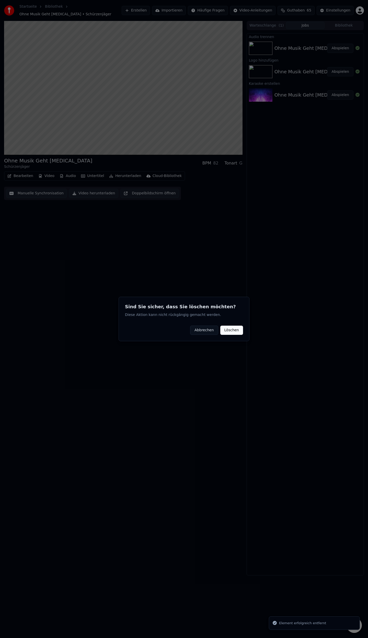
click at [229, 330] on button "Löschen" at bounding box center [231, 330] width 23 height 9
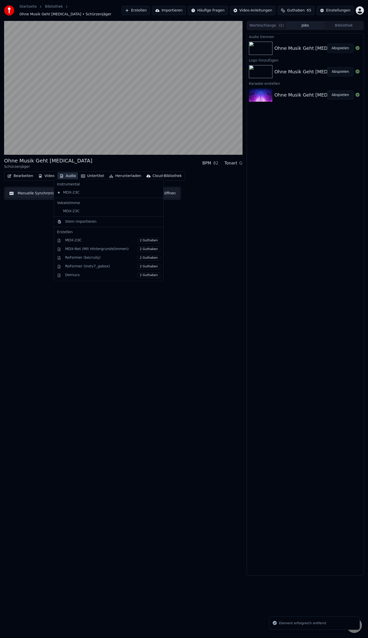
click at [67, 174] on button "Audio" at bounding box center [67, 175] width 20 height 7
click at [58, 211] on div "MDX-23C" at bounding box center [105, 211] width 100 height 8
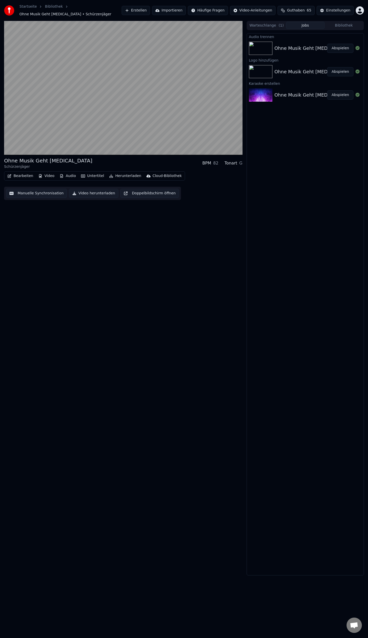
click at [64, 173] on button "Audio" at bounding box center [67, 175] width 20 height 7
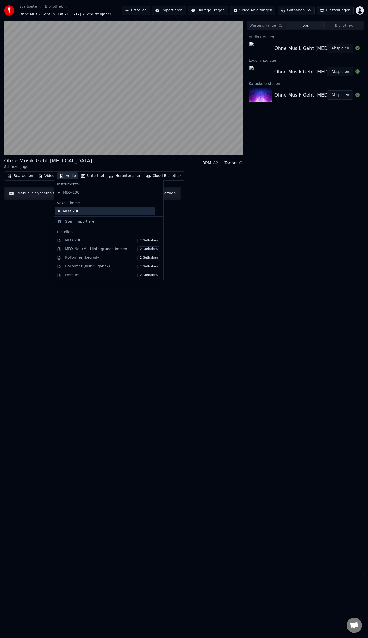
click at [74, 211] on div "MDX-23C" at bounding box center [105, 211] width 100 height 8
click at [68, 174] on button "Audio" at bounding box center [67, 175] width 20 height 7
click at [78, 194] on div "MDX-23C" at bounding box center [105, 193] width 100 height 8
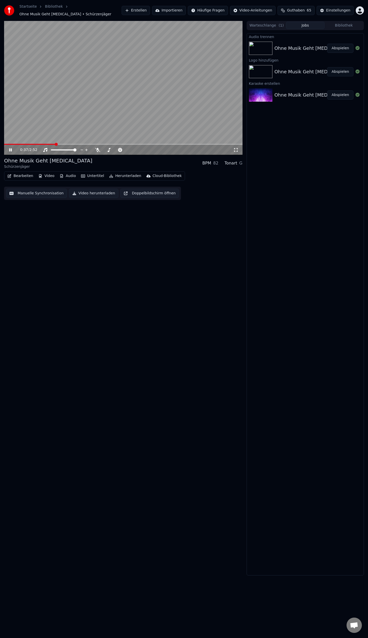
click at [122, 174] on button "Herunterladen" at bounding box center [125, 175] width 36 height 7
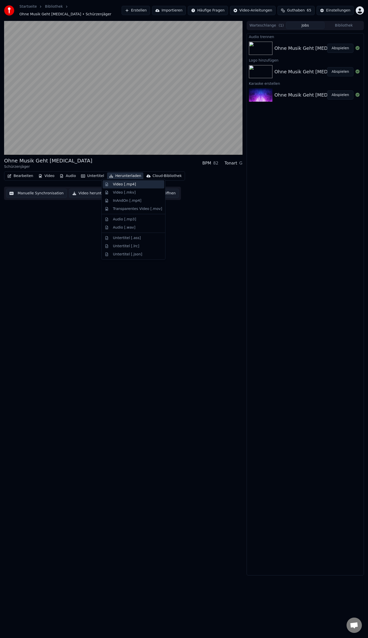
click at [123, 185] on div "Video [.mp4]" at bounding box center [124, 184] width 23 height 5
